Goal: Task Accomplishment & Management: Manage account settings

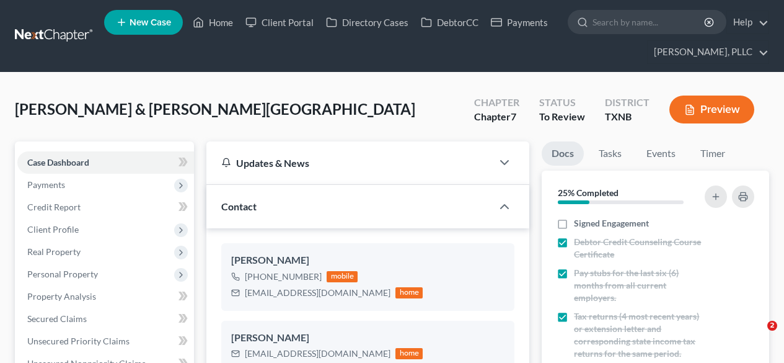
select select "23"
select select "4"
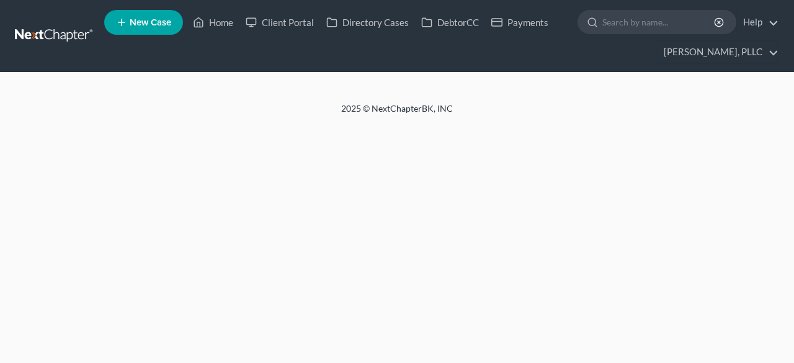
select select "4"
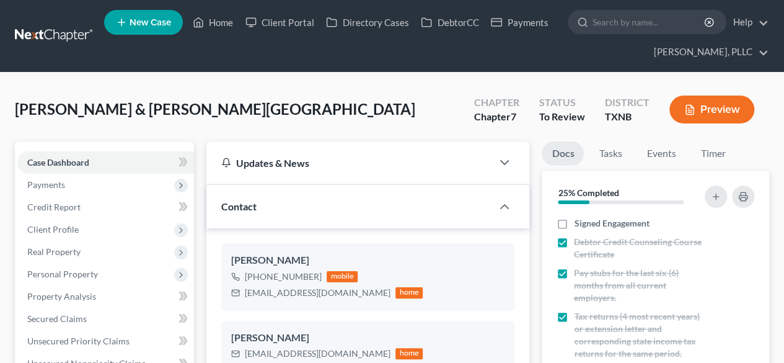
scroll to position [1710, 0]
click at [516, 30] on link "Payments" at bounding box center [519, 22] width 69 height 22
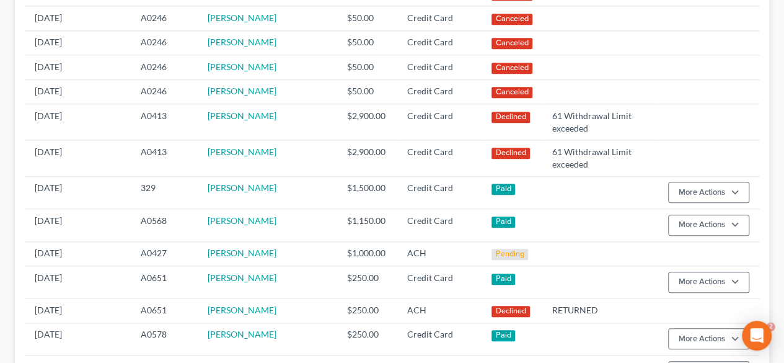
scroll to position [546, 0]
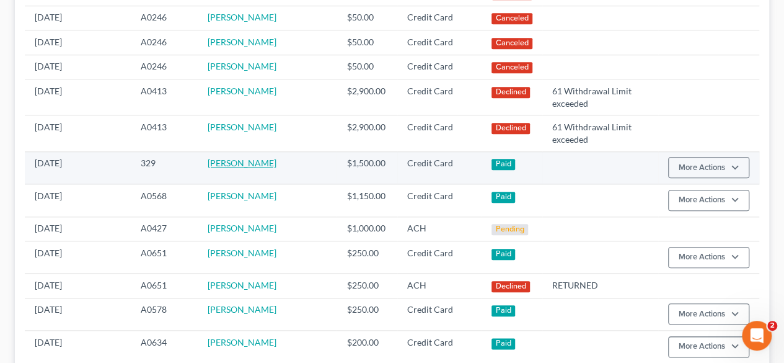
click at [267, 159] on link "Latrice Moore" at bounding box center [242, 163] width 69 height 11
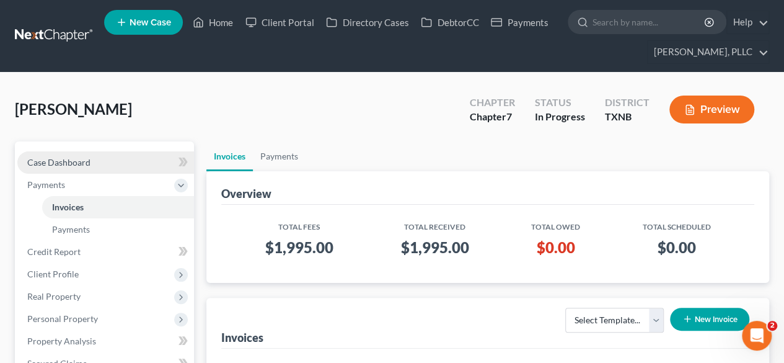
click at [91, 167] on link "Case Dashboard" at bounding box center [105, 162] width 177 height 22
select select "3"
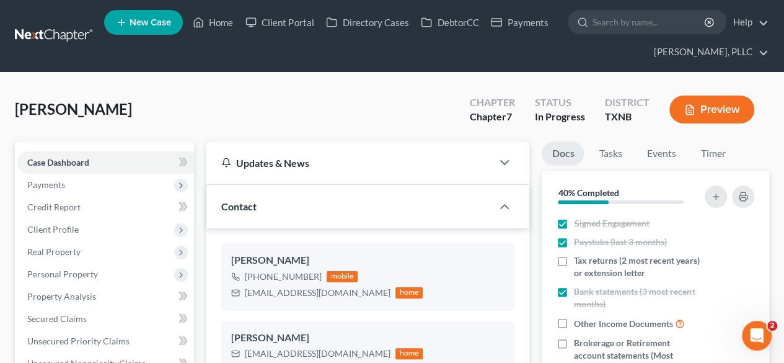
scroll to position [1164, 0]
click at [213, 26] on link "Home" at bounding box center [213, 22] width 53 height 22
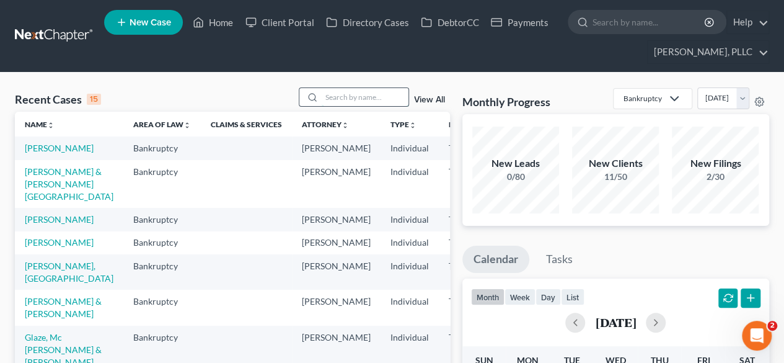
click at [330, 95] on input "search" at bounding box center [365, 97] width 87 height 18
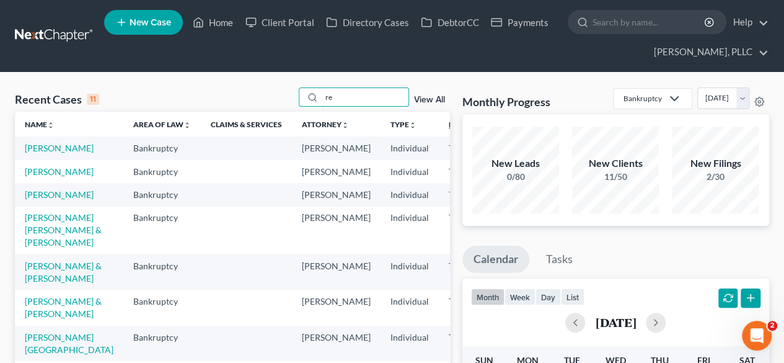
type input "r"
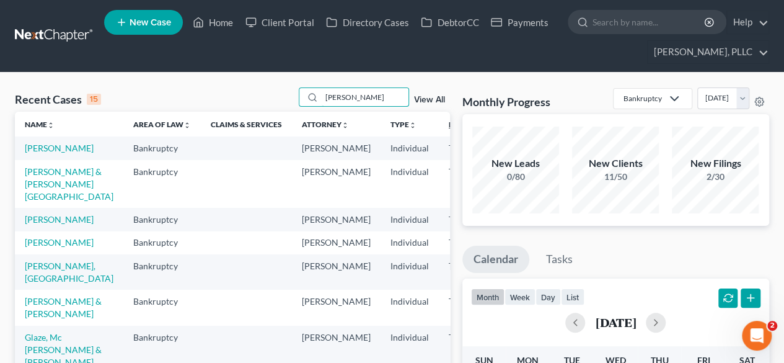
type input "lawrence"
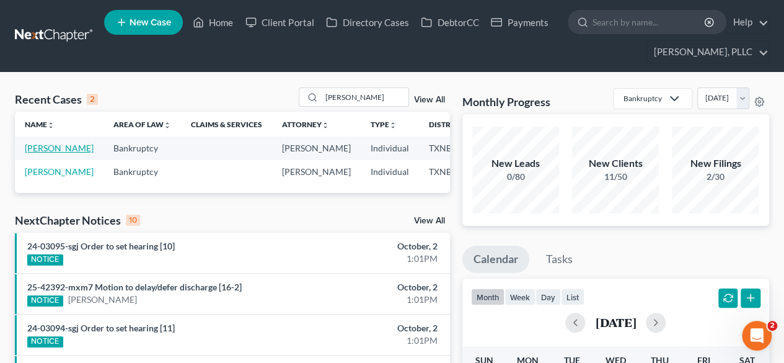
click at [30, 143] on link "Lawrence, Ada" at bounding box center [59, 148] width 69 height 11
select select "3"
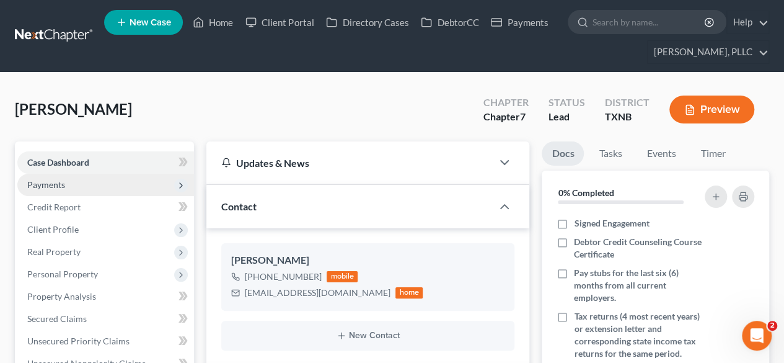
scroll to position [179, 0]
click at [71, 189] on span "Payments" at bounding box center [105, 185] width 177 height 22
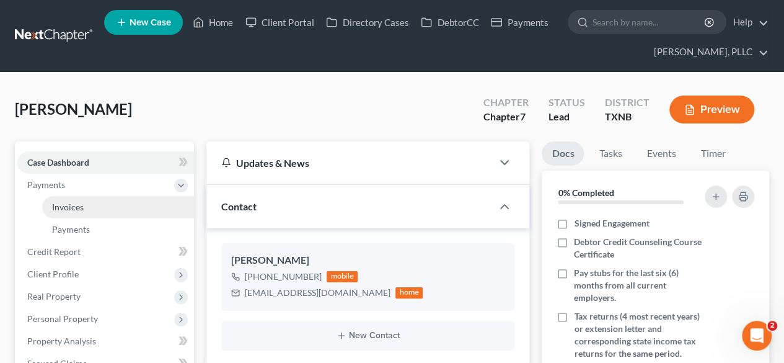
click at [118, 214] on link "Invoices" at bounding box center [118, 207] width 152 height 22
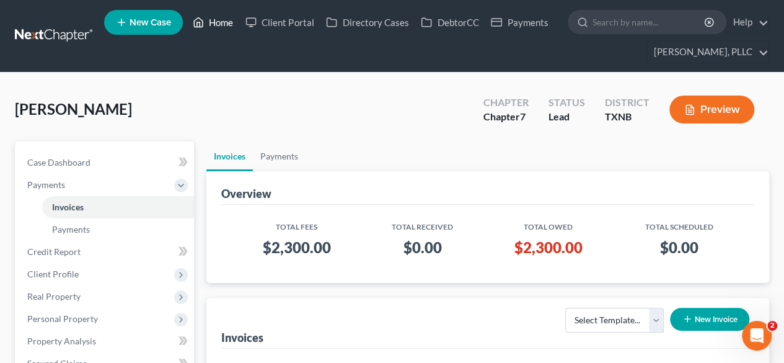
click at [228, 25] on link "Home" at bounding box center [213, 22] width 53 height 22
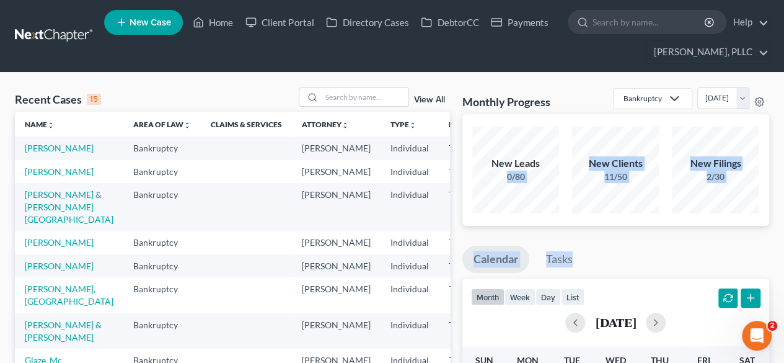
drag, startPoint x: 585, startPoint y: 261, endPoint x: 541, endPoint y: 141, distance: 128.3
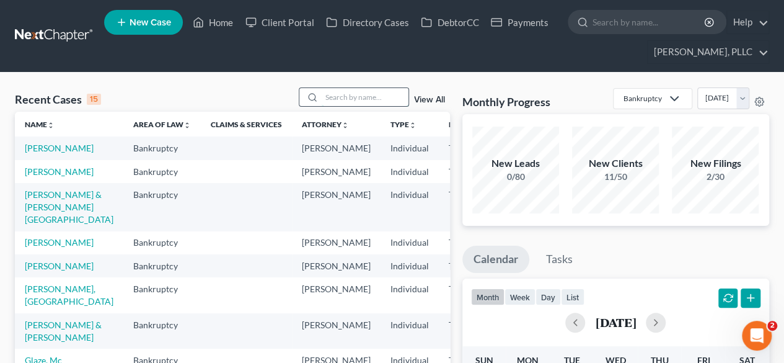
click at [360, 100] on input "search" at bounding box center [365, 97] width 87 height 18
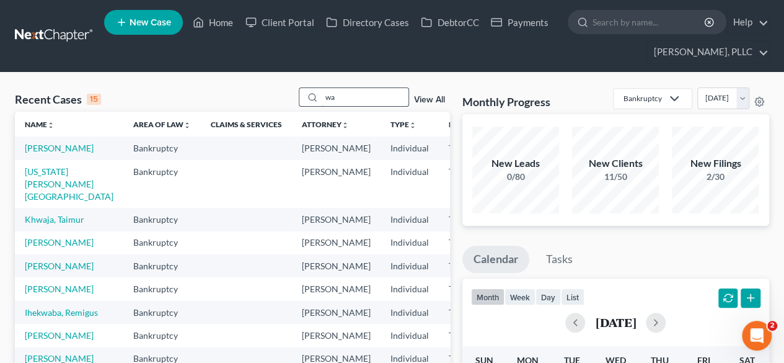
type input "w"
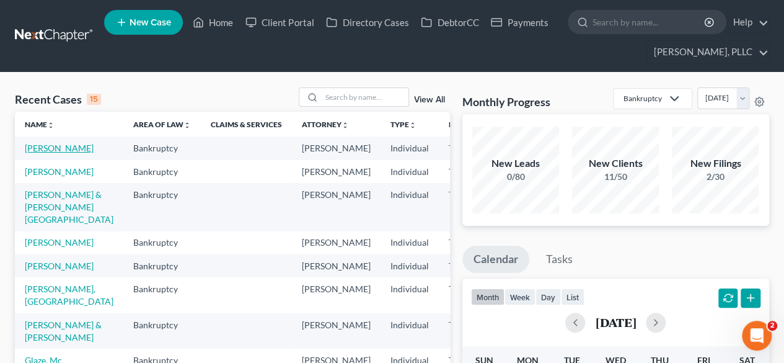
click at [41, 150] on link "Lawrence, Ada" at bounding box center [59, 148] width 69 height 11
select select "14"
select select "3"
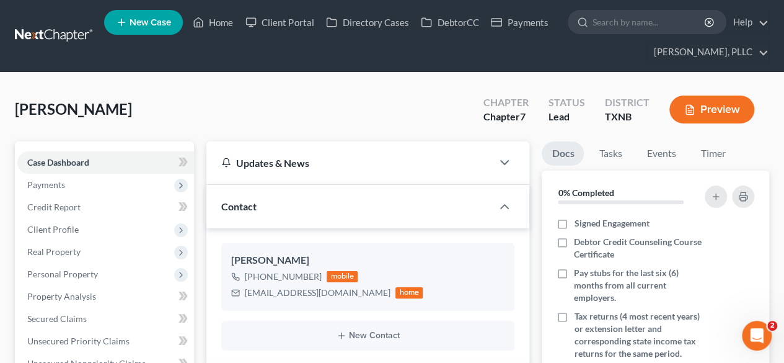
scroll to position [179, 0]
click at [205, 125] on div "Lawrence, Ada Upgraded Chapter Chapter 7 Status Lead District TXNB Preview" at bounding box center [392, 114] width 755 height 54
click at [209, 94] on div "Lawrence, Ada Upgraded Chapter Chapter 7 Status Lead District TXNB Preview" at bounding box center [392, 114] width 755 height 54
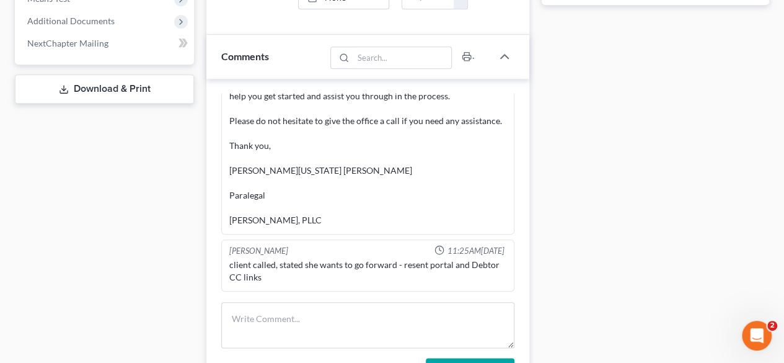
scroll to position [546, 0]
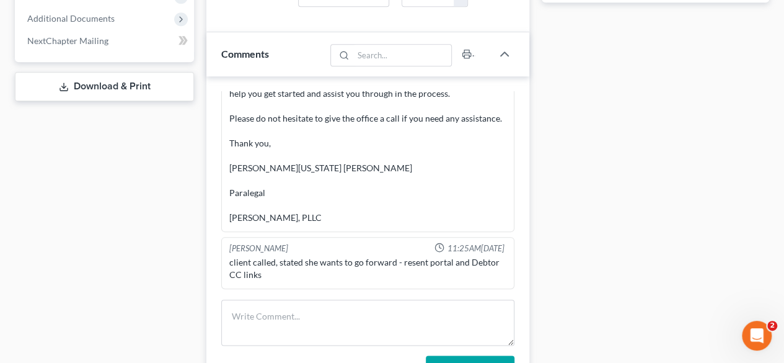
click at [110, 235] on div "Case Dashboard Payments Invoices Payments Payments Credit Report Client Profile" at bounding box center [105, 167] width 192 height 1142
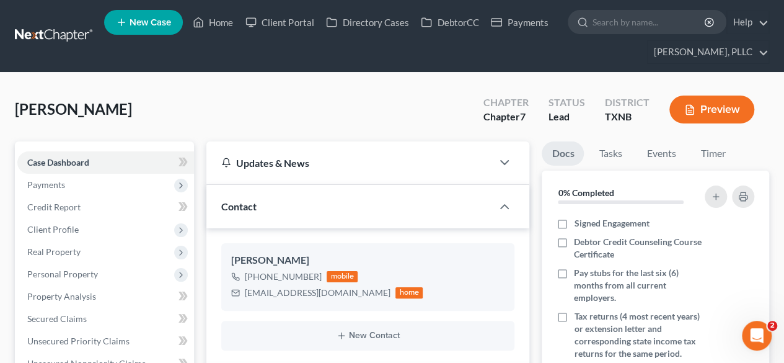
scroll to position [0, 0]
click at [225, 19] on link "Home" at bounding box center [213, 22] width 53 height 22
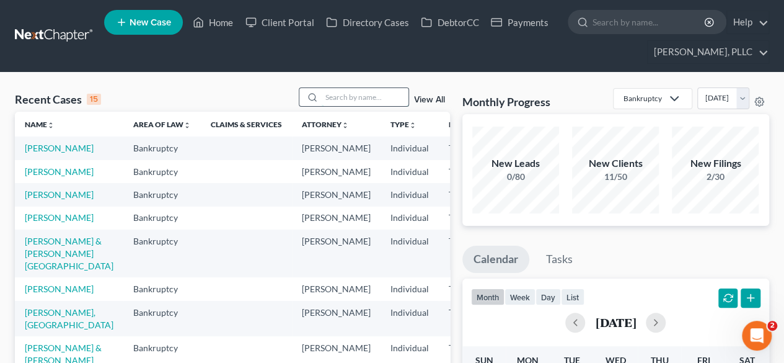
click at [360, 96] on input "search" at bounding box center [365, 97] width 87 height 18
type input "bh lounge"
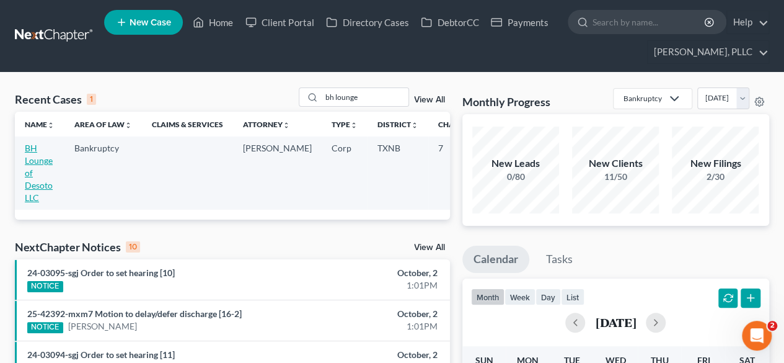
click at [31, 163] on link "BH Lounge of Desoto LLC" at bounding box center [39, 173] width 28 height 60
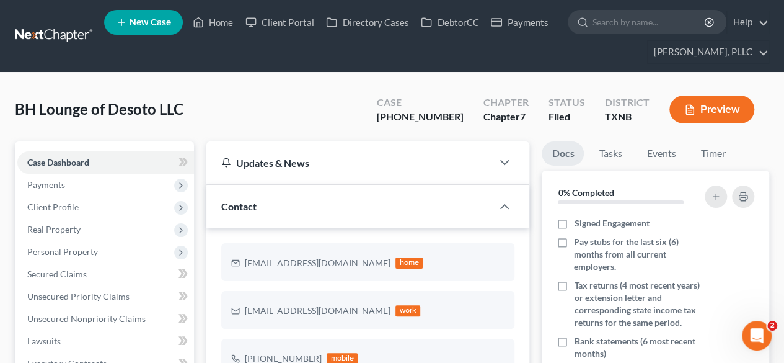
scroll to position [438, 0]
drag, startPoint x: 466, startPoint y: 118, endPoint x: 412, endPoint y: 118, distance: 54.6
click at [412, 118] on div "Case 25-32818-7" at bounding box center [420, 110] width 107 height 37
copy div "25-32818-7"
click at [525, 27] on link "Payments" at bounding box center [519, 22] width 69 height 22
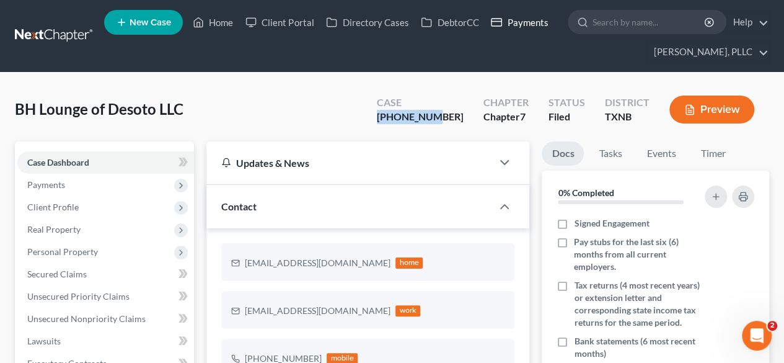
click at [516, 20] on link "Payments" at bounding box center [519, 22] width 69 height 22
click at [529, 22] on link "Payments" at bounding box center [519, 22] width 69 height 22
click at [211, 24] on link "Home" at bounding box center [213, 22] width 53 height 22
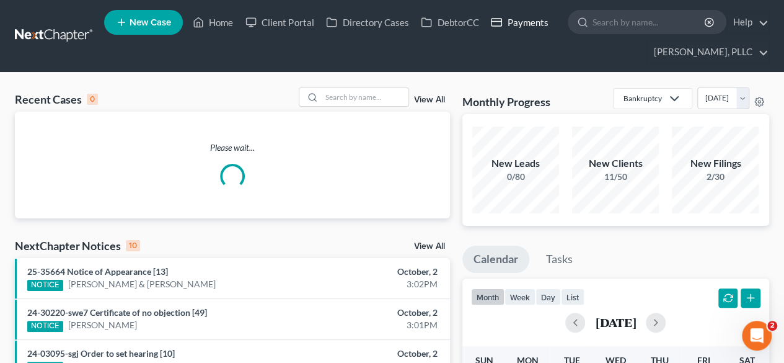
click at [513, 25] on link "Payments" at bounding box center [519, 22] width 69 height 22
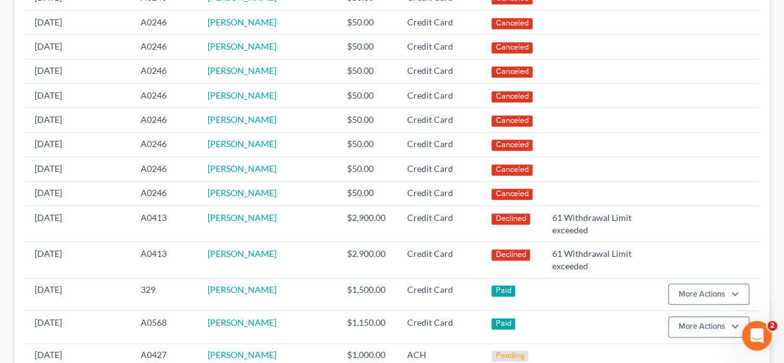
scroll to position [422, 0]
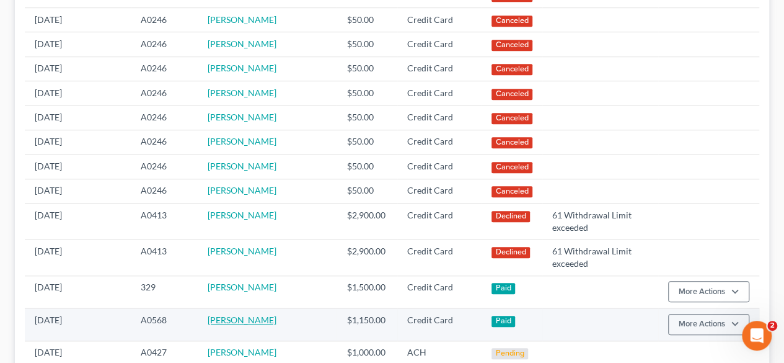
click at [243, 325] on link "Osasere Omorodion" at bounding box center [242, 319] width 69 height 11
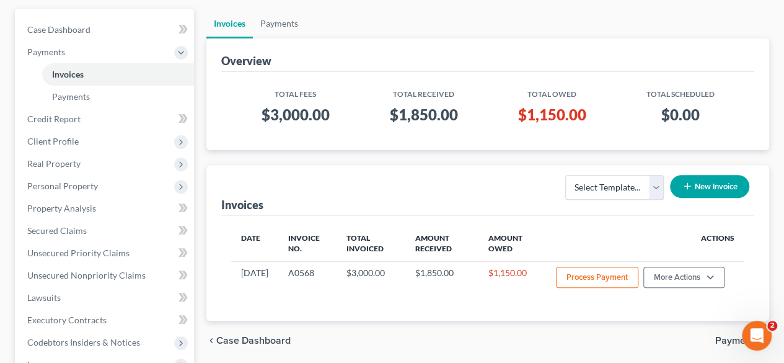
scroll to position [223, 0]
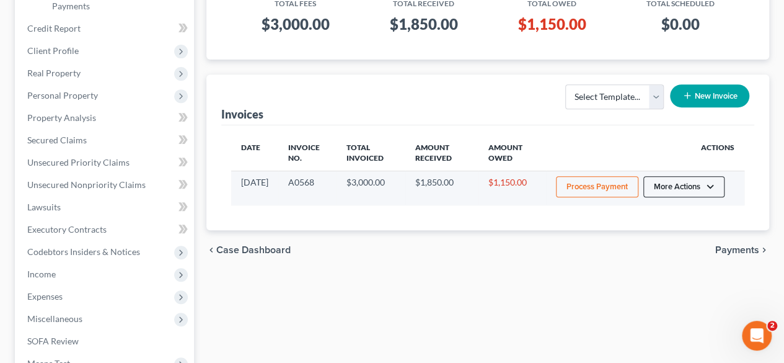
click at [695, 179] on button "More Actions" at bounding box center [684, 186] width 81 height 21
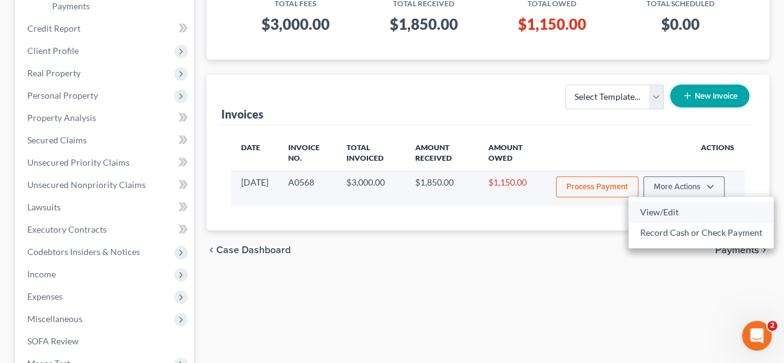
click at [678, 213] on link "View/Edit" at bounding box center [701, 212] width 145 height 21
select select "1"
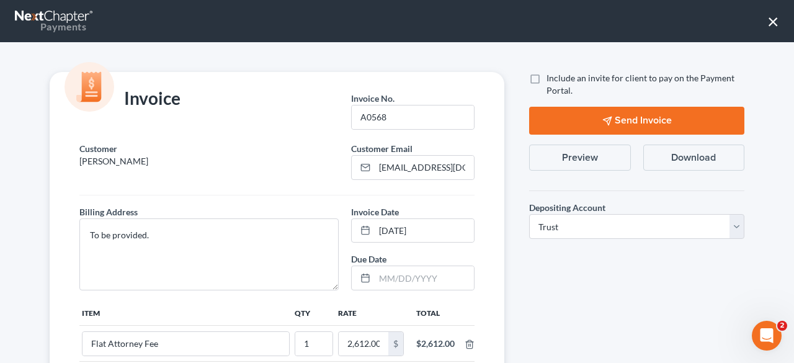
click at [773, 26] on button "×" at bounding box center [773, 21] width 12 height 20
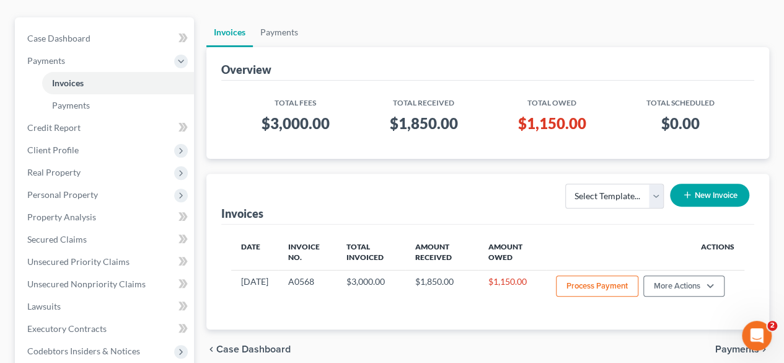
scroll to position [99, 0]
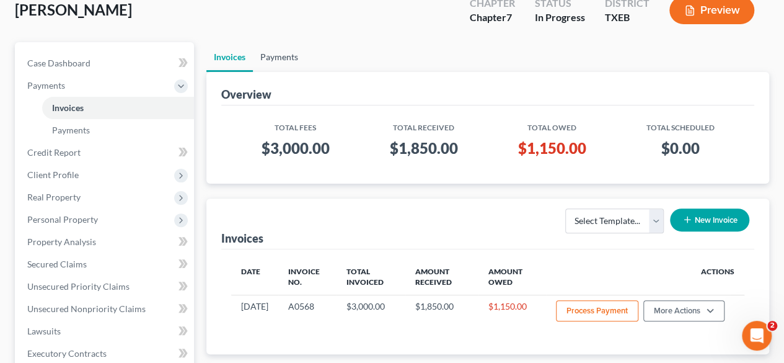
click at [279, 53] on link "Payments" at bounding box center [279, 57] width 53 height 30
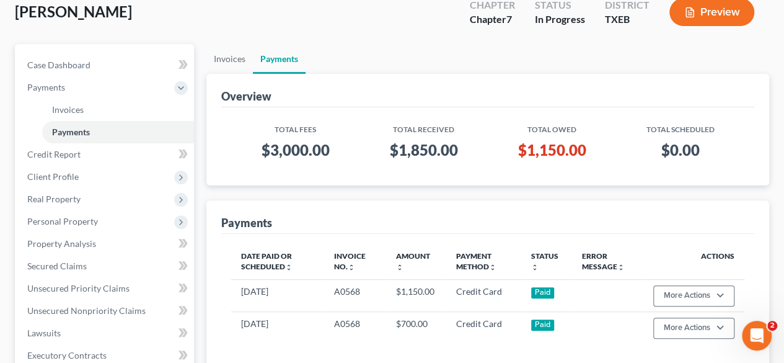
scroll to position [149, 0]
